Goal: Task Accomplishment & Management: Manage account settings

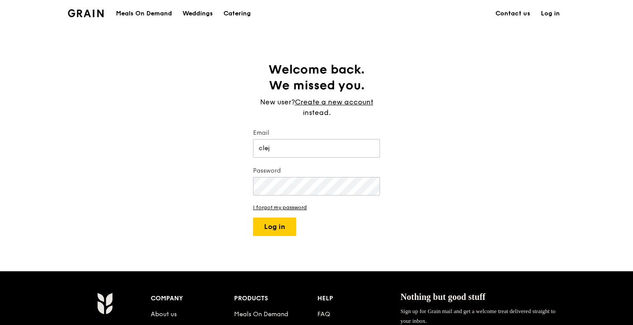
type input "clej.chl.oeelim@gmail.com"
click at [253, 218] on button "Log in" at bounding box center [274, 227] width 43 height 19
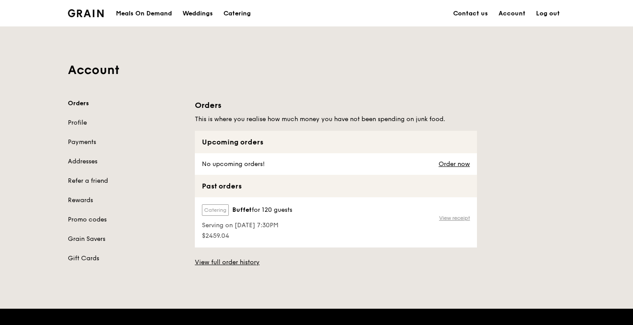
click at [450, 218] on link "View receipt" at bounding box center [454, 218] width 31 height 7
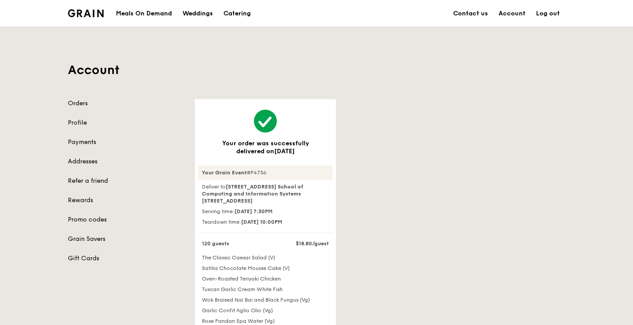
scroll to position [246, 0]
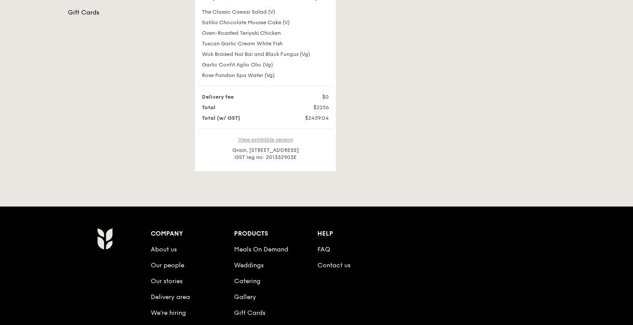
click at [273, 138] on link "View printable version" at bounding box center [265, 140] width 55 height 6
